Goal: Check status: Check status

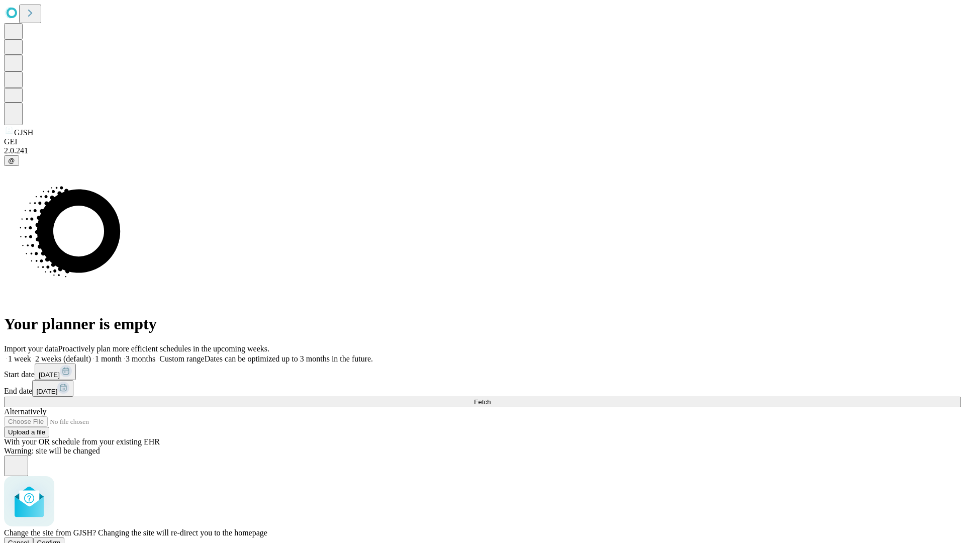
click at [61, 539] on span "Confirm" at bounding box center [49, 543] width 24 height 8
click at [91, 354] on label "2 weeks (default)" at bounding box center [61, 358] width 60 height 9
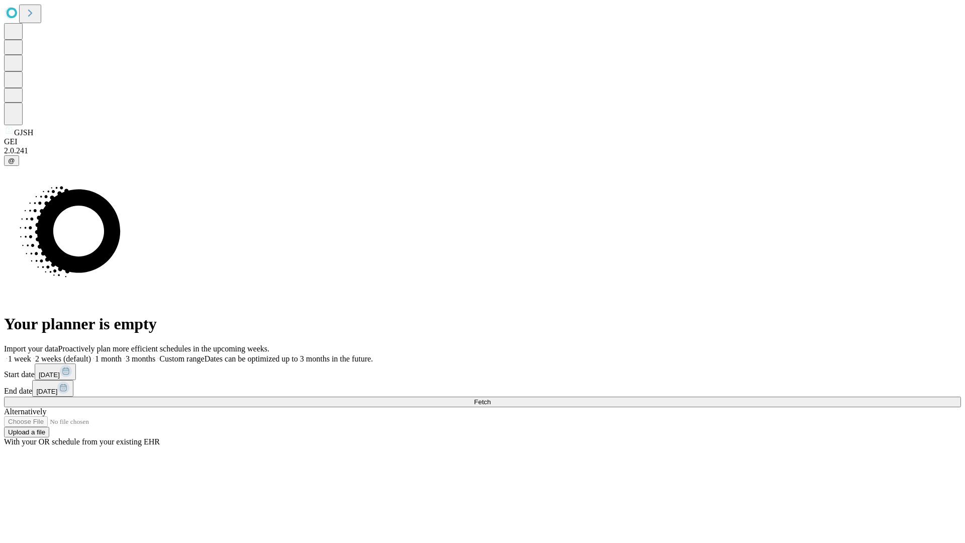
click at [491, 398] on span "Fetch" at bounding box center [482, 402] width 17 height 8
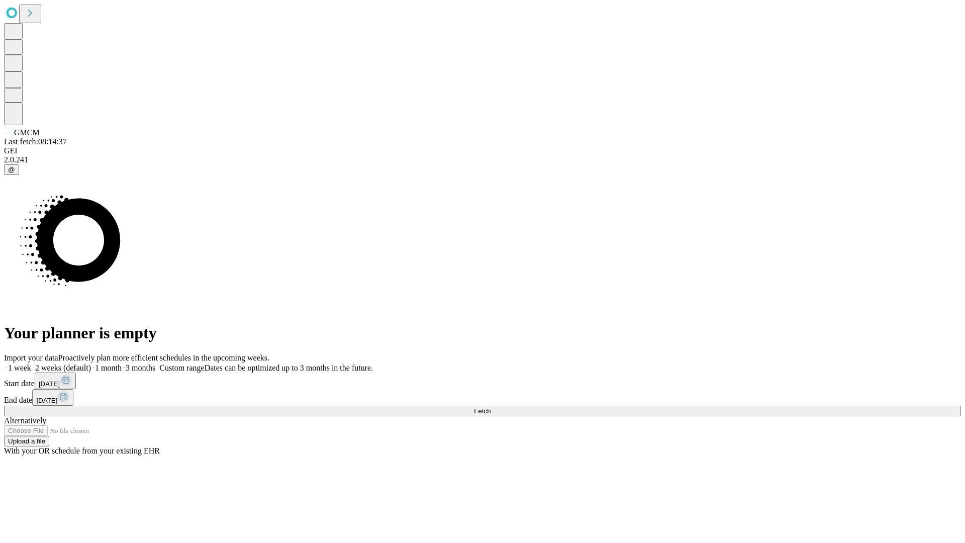
click at [91, 364] on label "2 weeks (default)" at bounding box center [61, 368] width 60 height 9
click at [491, 407] on span "Fetch" at bounding box center [482, 411] width 17 height 8
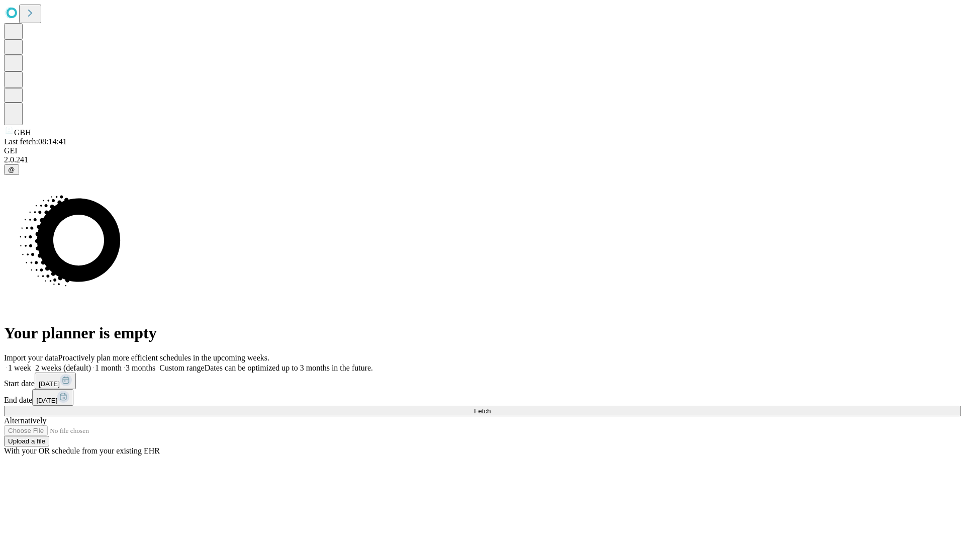
click at [91, 364] on label "2 weeks (default)" at bounding box center [61, 368] width 60 height 9
click at [491, 407] on span "Fetch" at bounding box center [482, 411] width 17 height 8
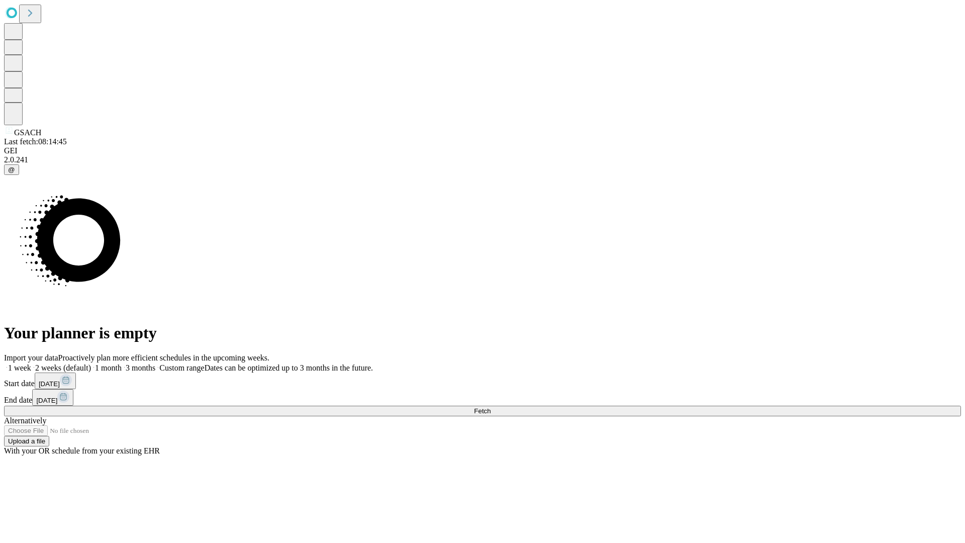
click at [91, 364] on label "2 weeks (default)" at bounding box center [61, 368] width 60 height 9
click at [491, 407] on span "Fetch" at bounding box center [482, 411] width 17 height 8
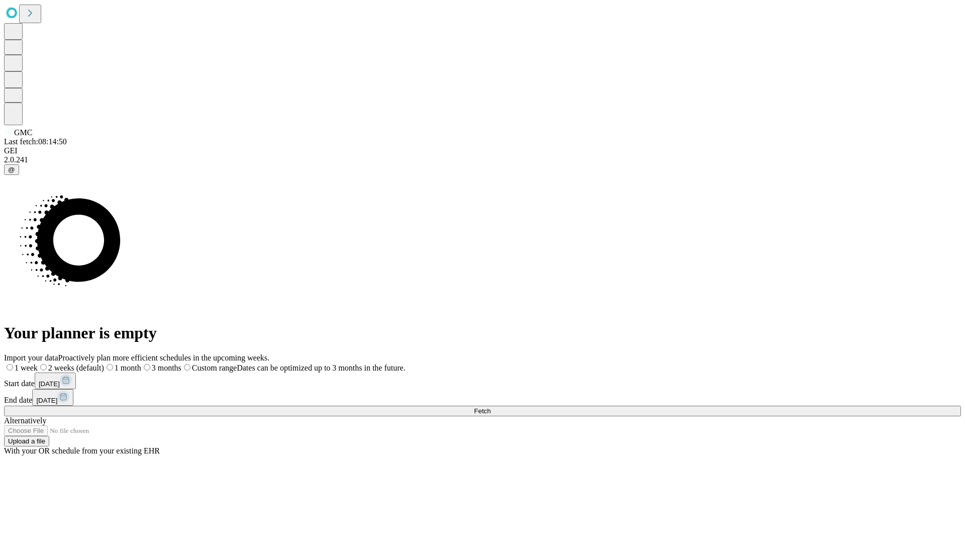
click at [104, 364] on label "2 weeks (default)" at bounding box center [71, 368] width 66 height 9
click at [491, 407] on span "Fetch" at bounding box center [482, 411] width 17 height 8
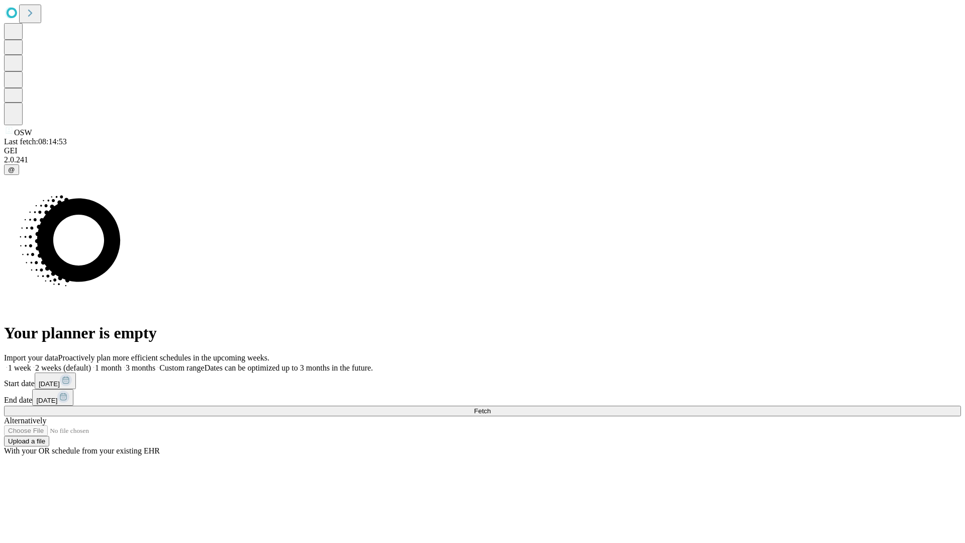
click at [91, 364] on label "2 weeks (default)" at bounding box center [61, 368] width 60 height 9
click at [491, 407] on span "Fetch" at bounding box center [482, 411] width 17 height 8
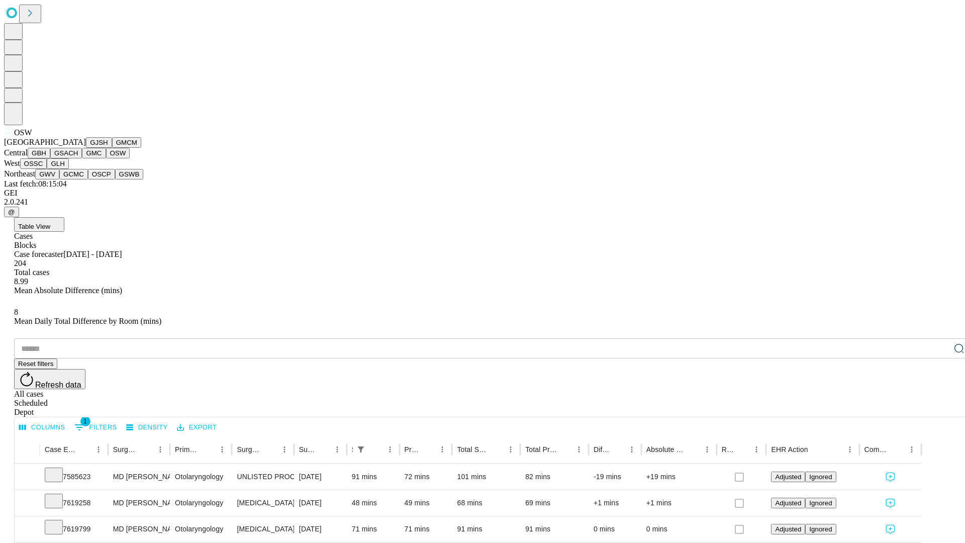
click at [47, 169] on button "OSSC" at bounding box center [33, 163] width 27 height 11
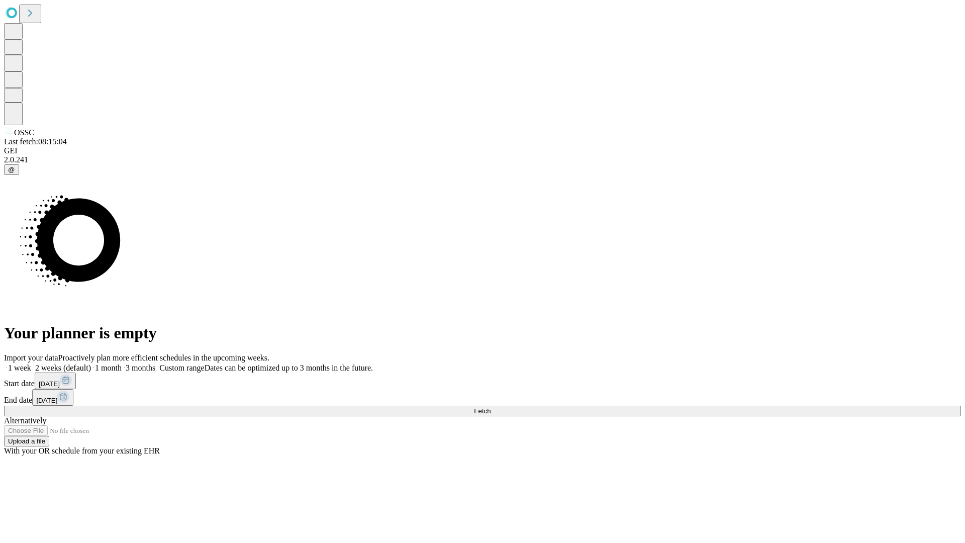
click at [91, 364] on label "2 weeks (default)" at bounding box center [61, 368] width 60 height 9
click at [491, 407] on span "Fetch" at bounding box center [482, 411] width 17 height 8
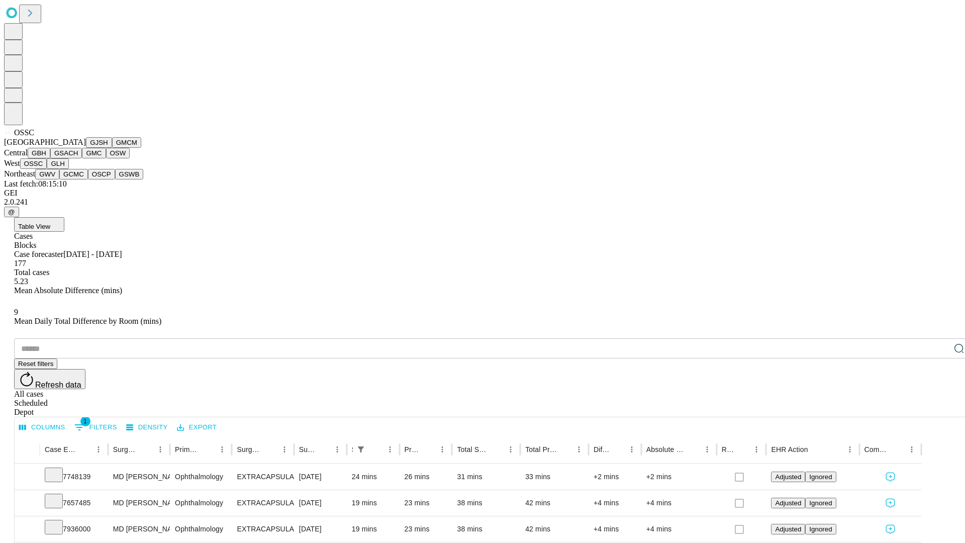
click at [68, 169] on button "GLH" at bounding box center [58, 163] width 22 height 11
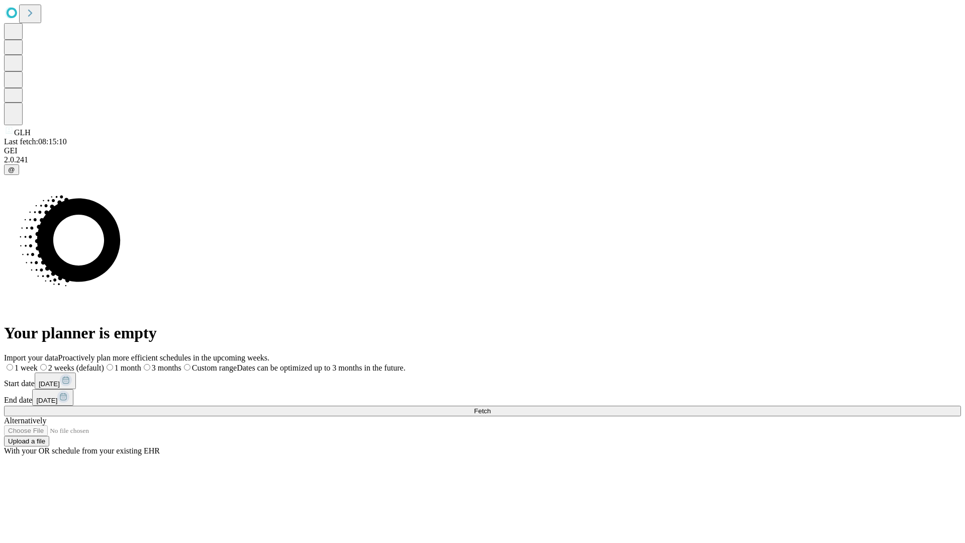
click at [104, 364] on label "2 weeks (default)" at bounding box center [71, 368] width 66 height 9
click at [491, 407] on span "Fetch" at bounding box center [482, 411] width 17 height 8
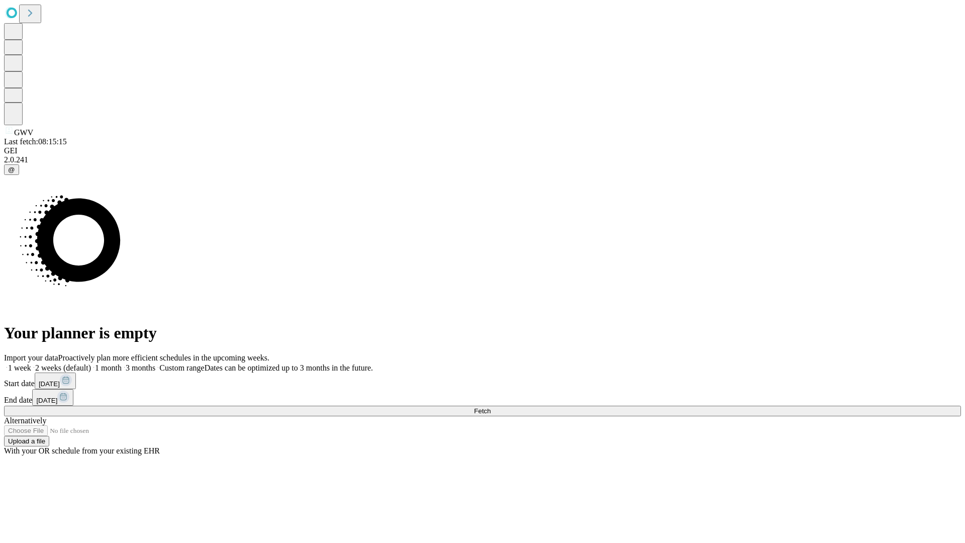
click at [91, 364] on label "2 weeks (default)" at bounding box center [61, 368] width 60 height 9
click at [491, 407] on span "Fetch" at bounding box center [482, 411] width 17 height 8
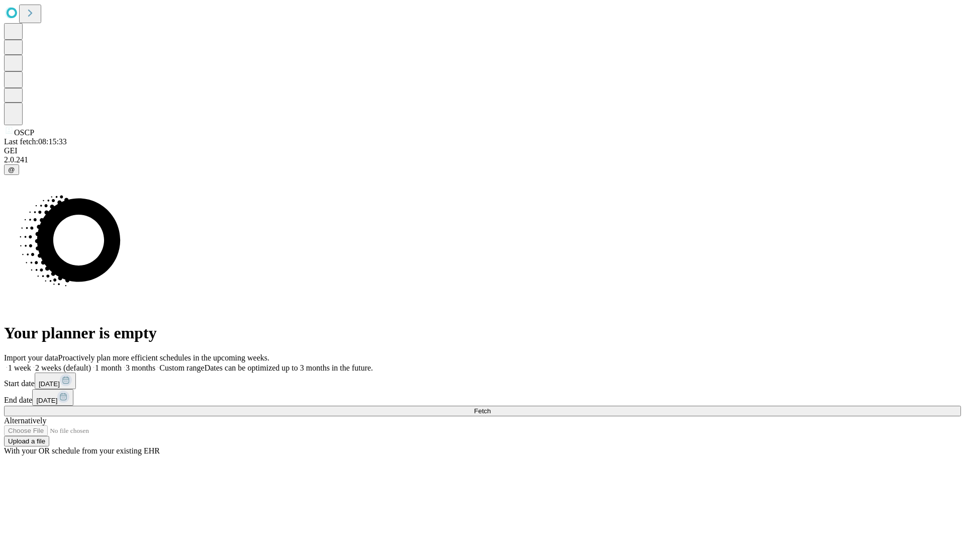
click at [91, 364] on label "2 weeks (default)" at bounding box center [61, 368] width 60 height 9
click at [491, 407] on span "Fetch" at bounding box center [482, 411] width 17 height 8
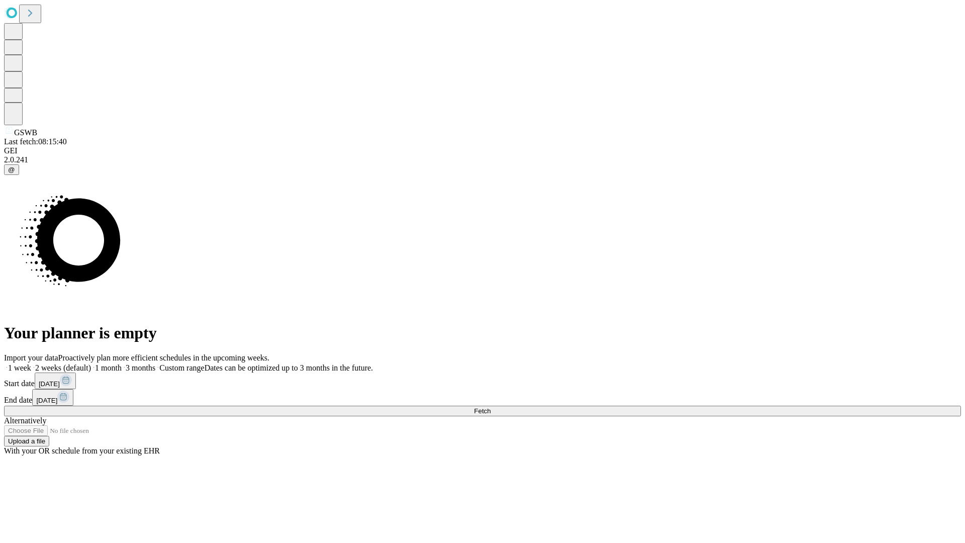
click at [491, 407] on span "Fetch" at bounding box center [482, 411] width 17 height 8
